Goal: Task Accomplishment & Management: Use online tool/utility

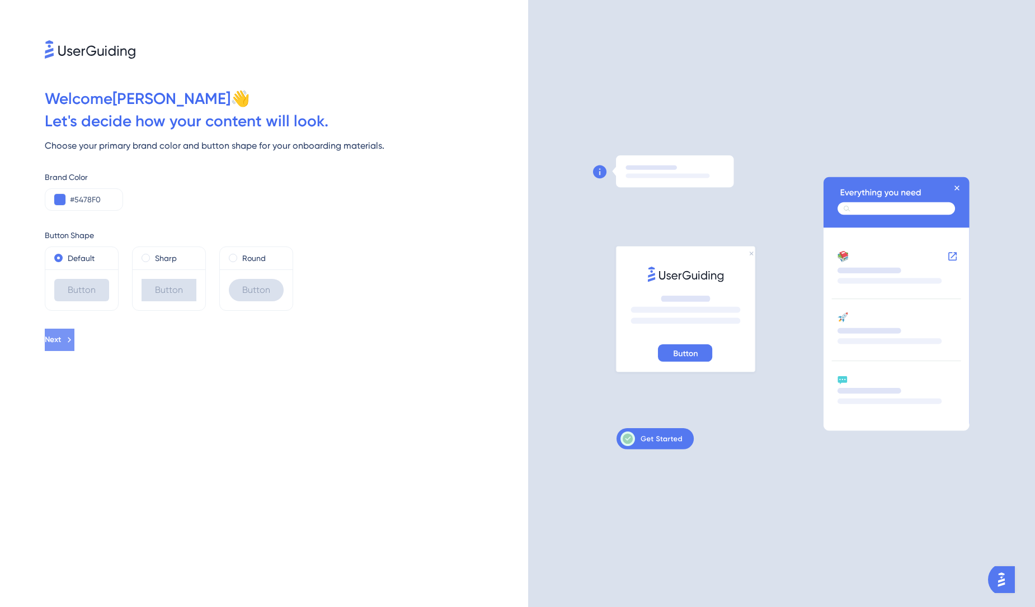
click at [74, 338] on button "Next" at bounding box center [60, 340] width 30 height 22
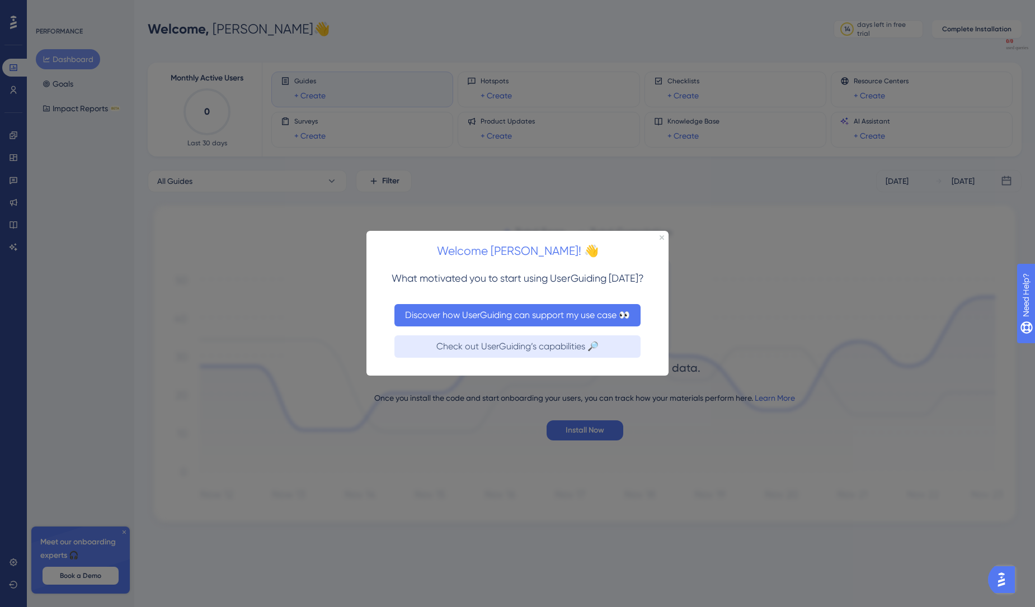
click at [515, 319] on button "Discover how UserGuiding can support my use case 👀" at bounding box center [517, 315] width 246 height 22
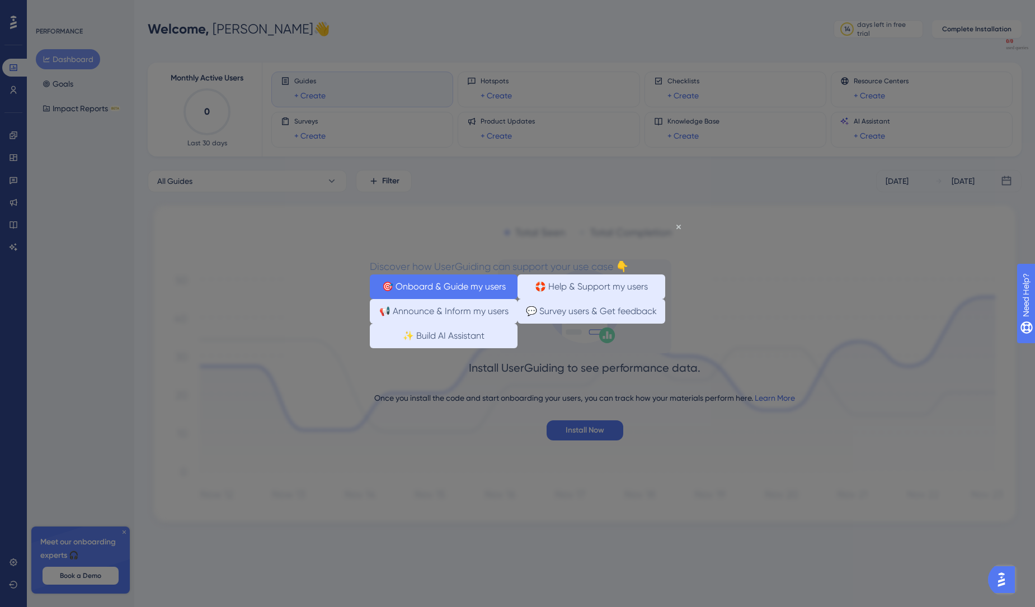
click at [483, 287] on button "🎯 Onboard & Guide my users" at bounding box center [444, 287] width 148 height 25
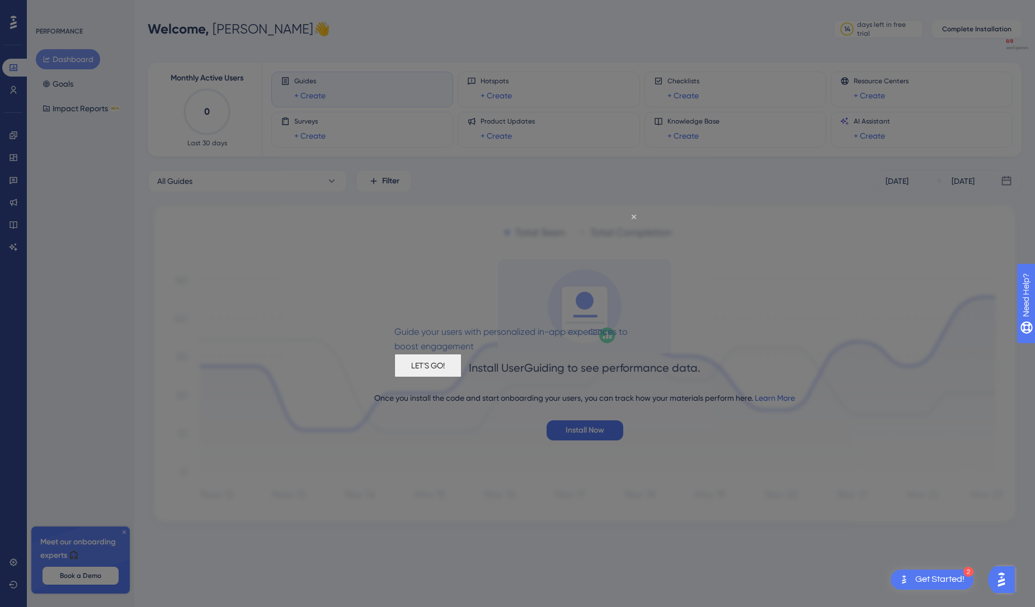
click at [461, 370] on button "LET'S GO!" at bounding box center [427, 365] width 67 height 23
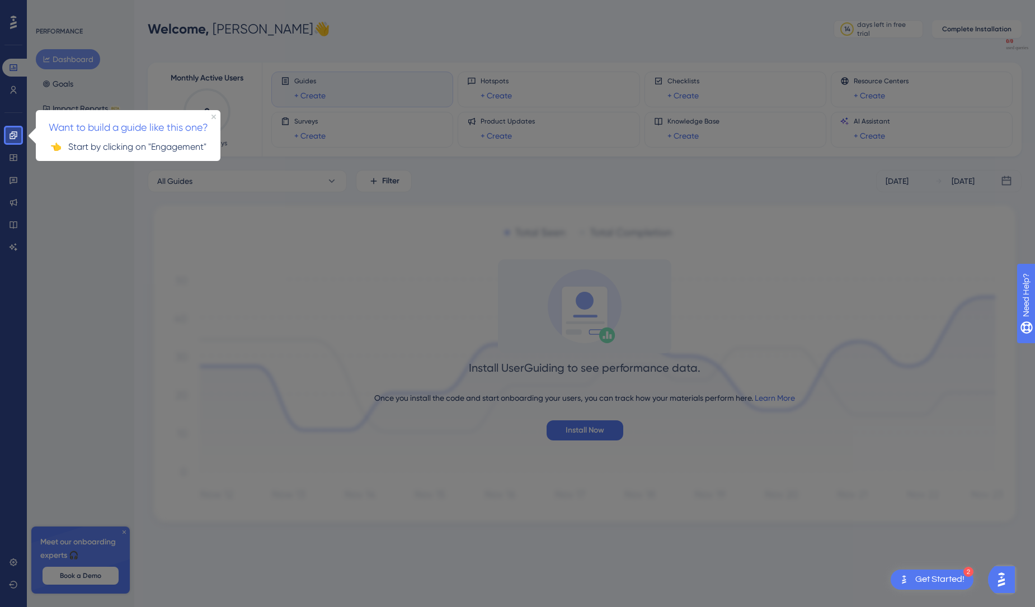
click at [137, 202] on div at bounding box center [527, 303] width 1013 height 607
click at [192, 121] on span "Want to build a guide like this one?" at bounding box center [128, 127] width 159 height 12
click at [13, 133] on icon at bounding box center [13, 135] width 9 height 9
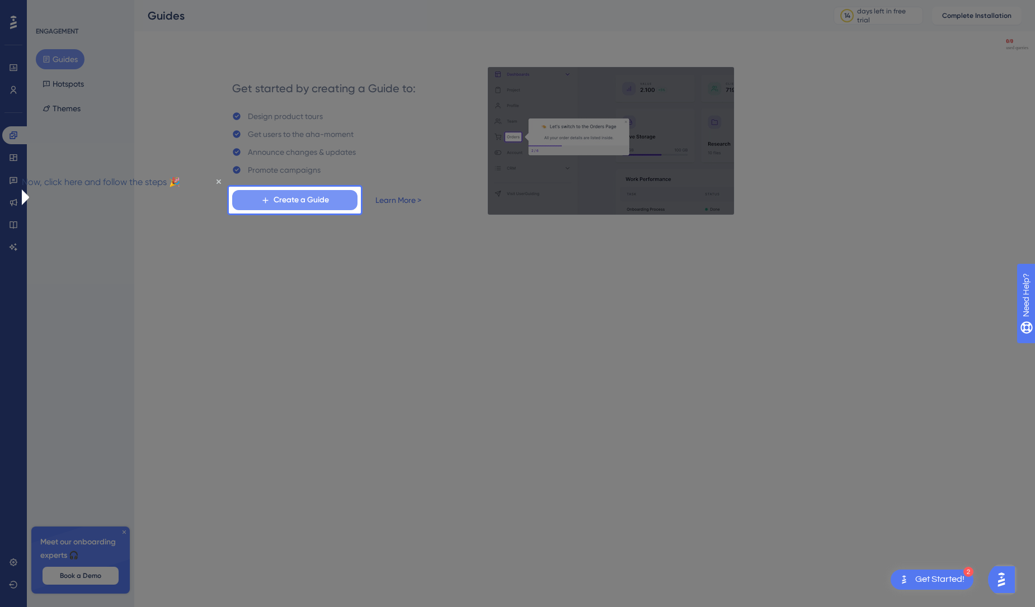
click at [292, 204] on span "Create a Guide" at bounding box center [300, 199] width 55 height 13
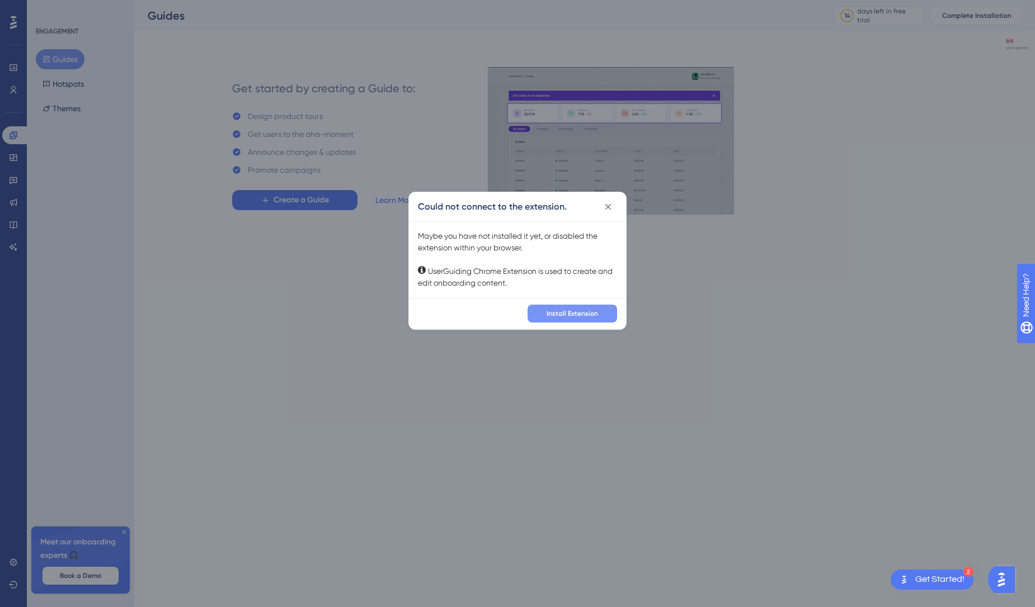
click at [568, 320] on button "Install Extension" at bounding box center [571, 314] width 89 height 18
